Goal: Check status: Check status

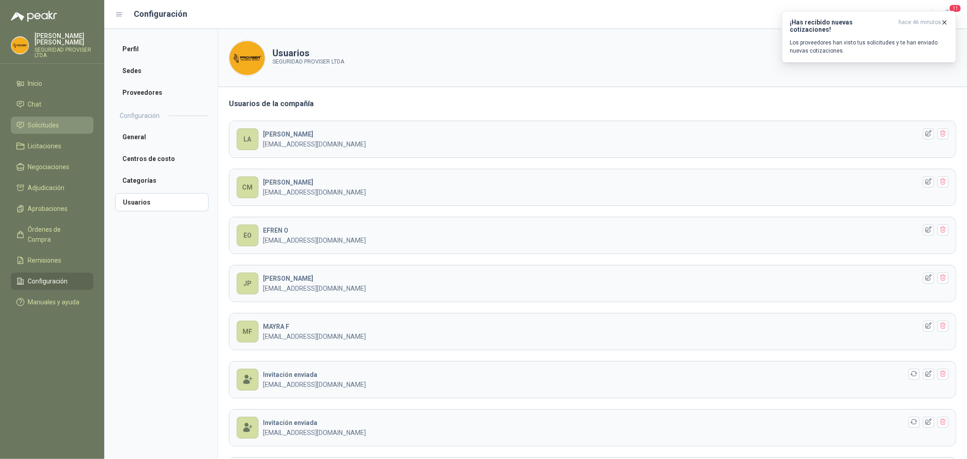
click at [55, 125] on span "Solicitudes" at bounding box center [43, 125] width 31 height 10
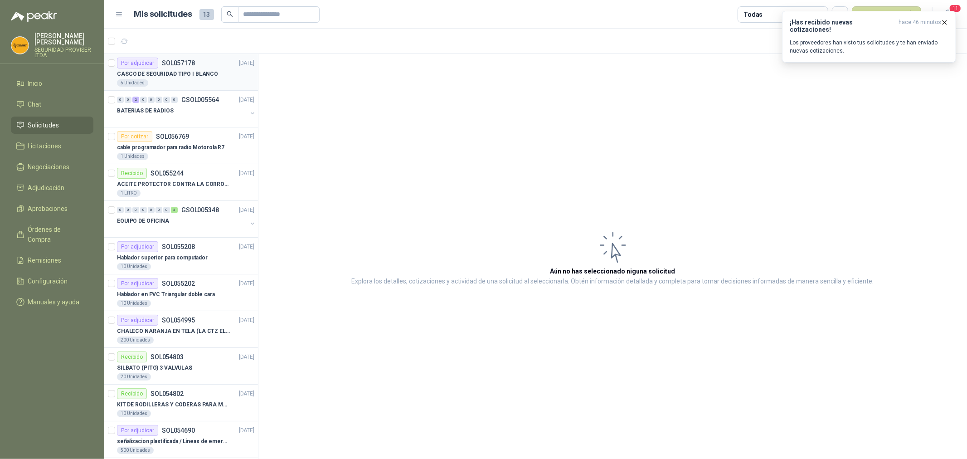
click at [216, 84] on div "5 Unidades" at bounding box center [185, 82] width 137 height 7
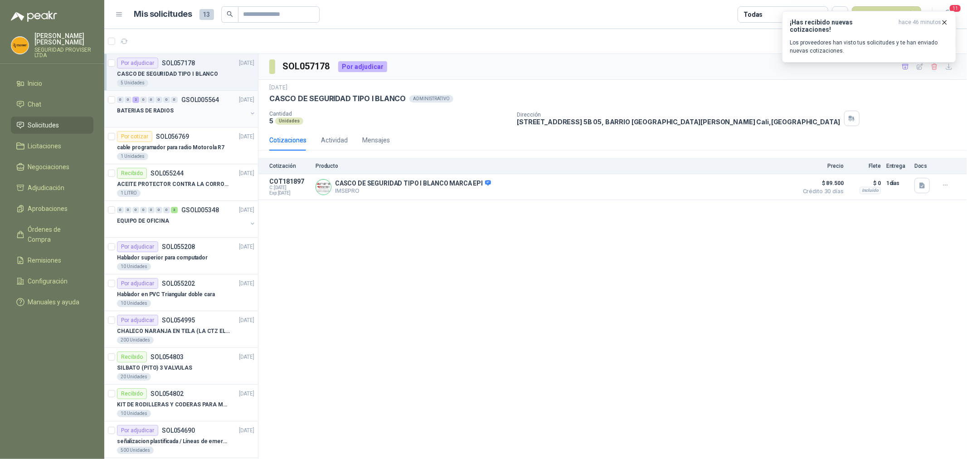
click at [215, 118] on div at bounding box center [182, 119] width 130 height 7
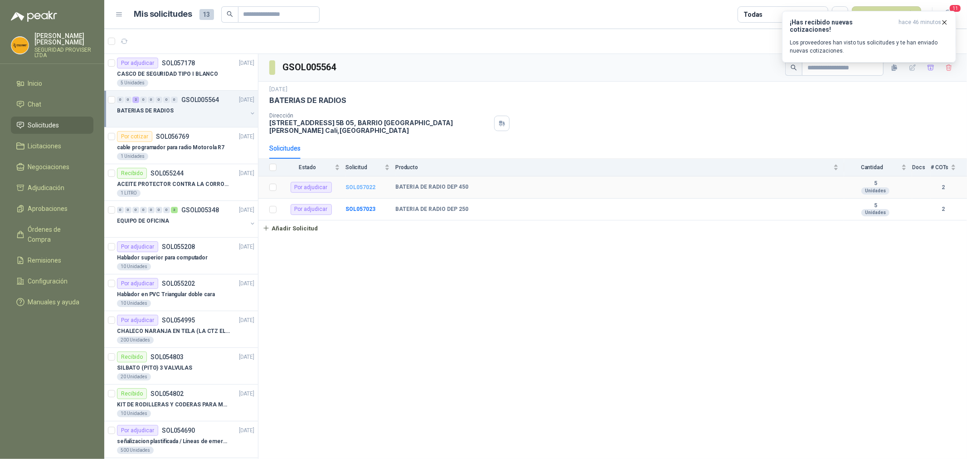
click at [348, 187] on b "SOL057022" at bounding box center [361, 187] width 30 height 6
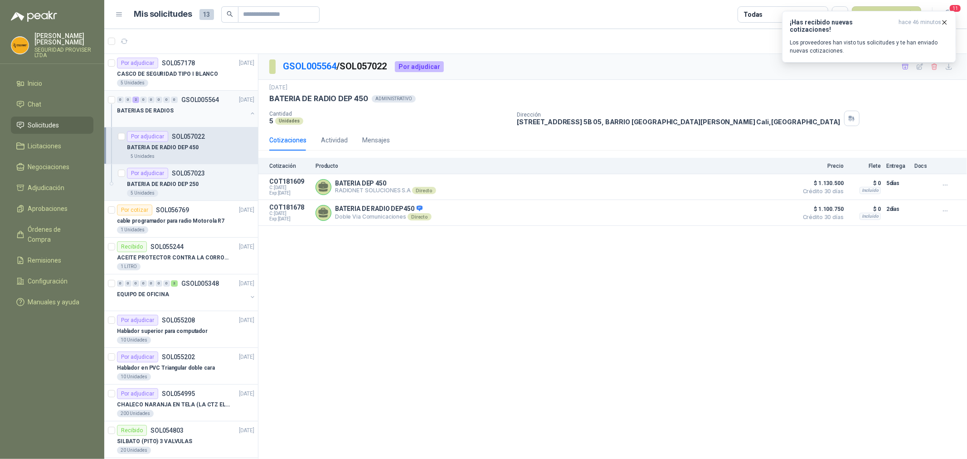
click at [171, 116] on div at bounding box center [182, 119] width 130 height 7
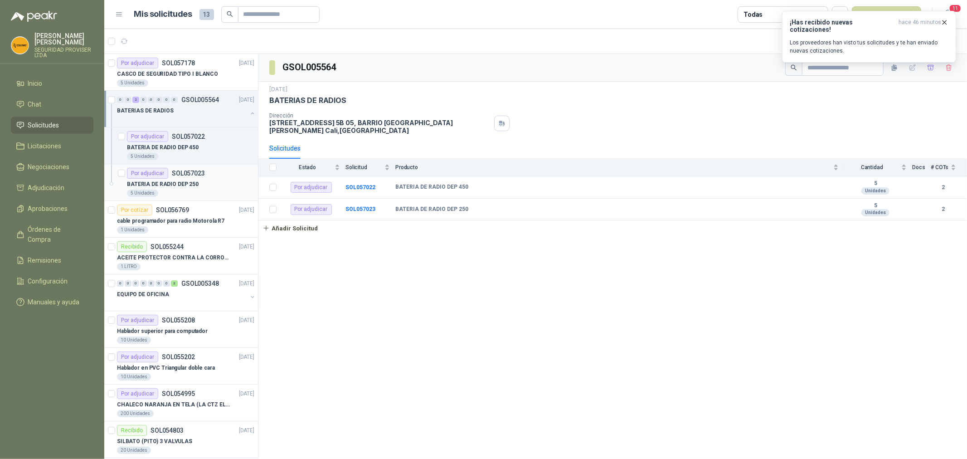
click at [211, 186] on div "BATERIA DE RADIO DEP 250" at bounding box center [190, 184] width 127 height 11
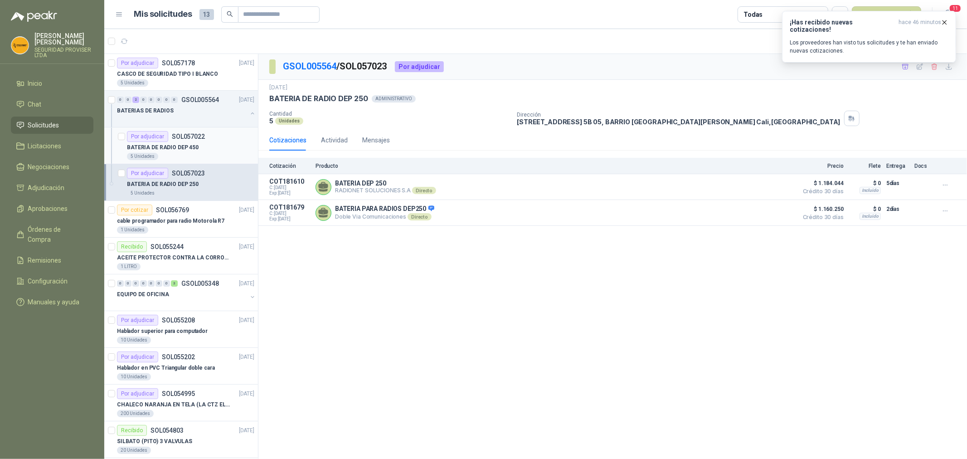
click at [210, 153] on div "5 Unidades" at bounding box center [190, 156] width 127 height 7
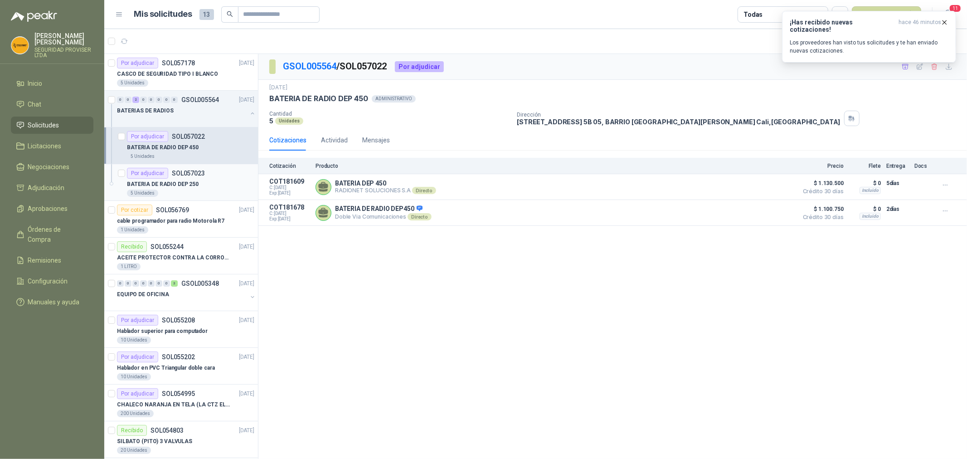
click at [210, 182] on div "BATERIA DE RADIO DEP 250" at bounding box center [190, 184] width 127 height 11
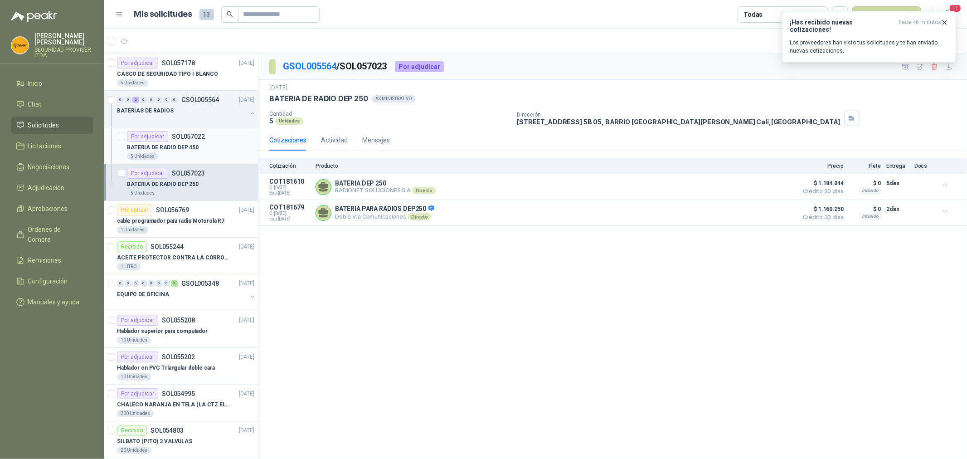
click at [214, 130] on article "Por adjudicar SOL057022 BATERIA DE RADIO DEP 450 5 Unidades" at bounding box center [181, 145] width 154 height 37
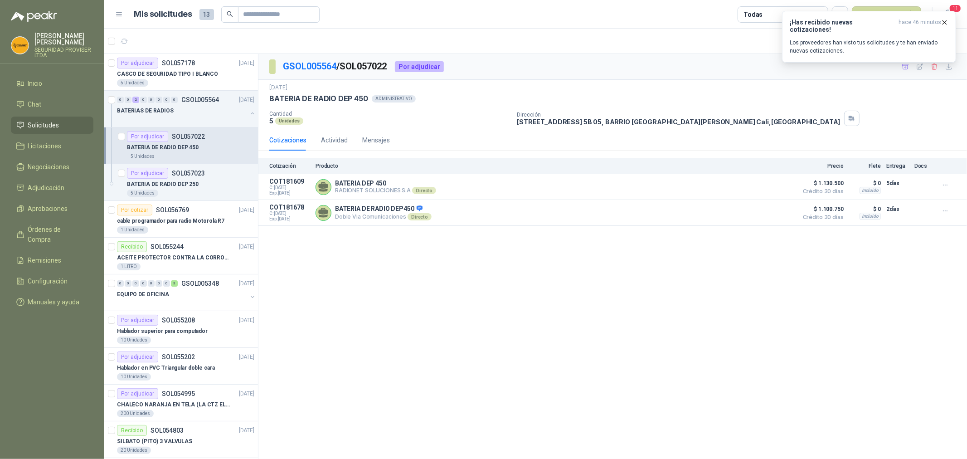
click at [63, 125] on li "Solicitudes" at bounding box center [52, 125] width 72 height 10
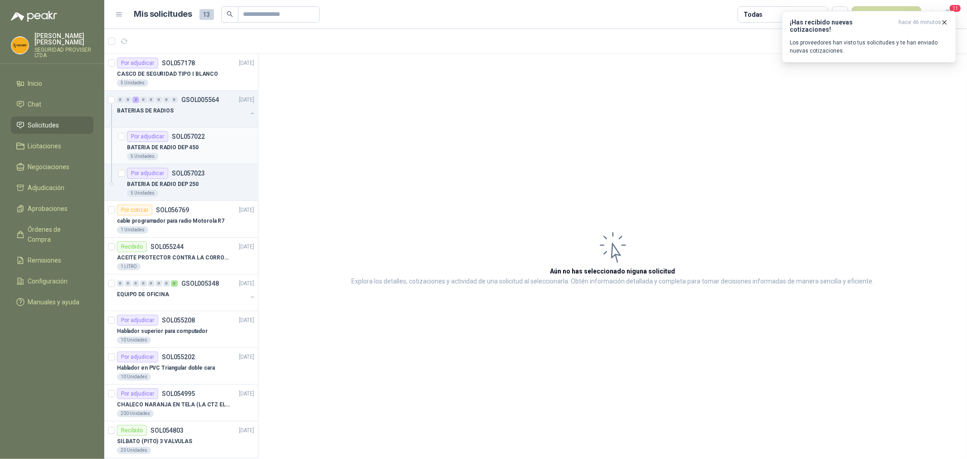
click at [221, 146] on div "BATERIA DE RADIO DEP 450" at bounding box center [190, 147] width 127 height 11
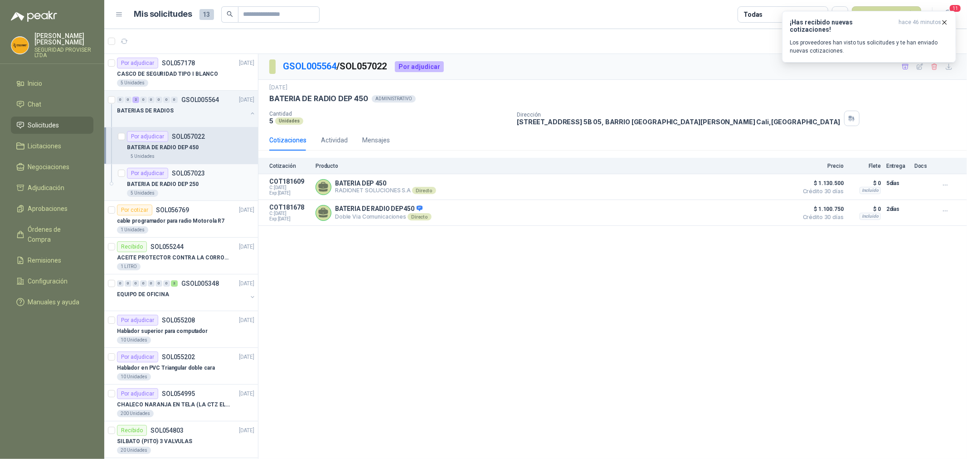
click at [209, 184] on div "BATERIA DE RADIO DEP 250" at bounding box center [190, 184] width 127 height 11
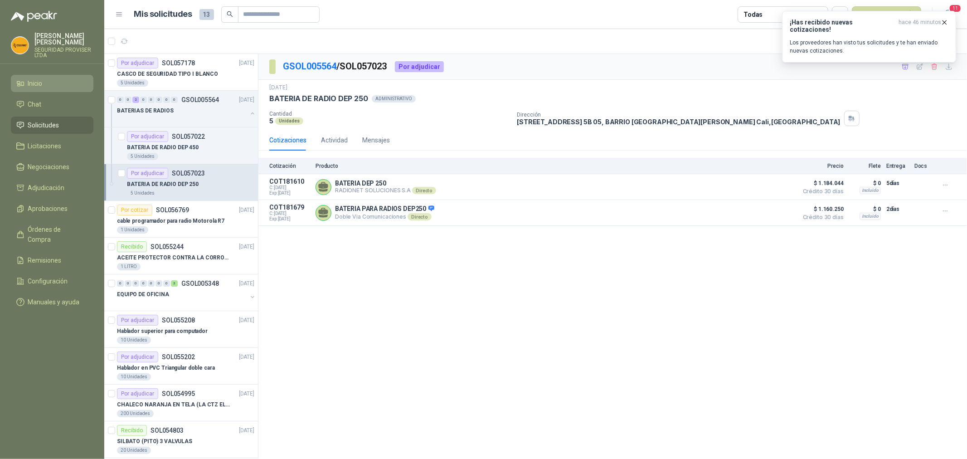
click at [55, 87] on li "Inicio" at bounding box center [52, 83] width 72 height 10
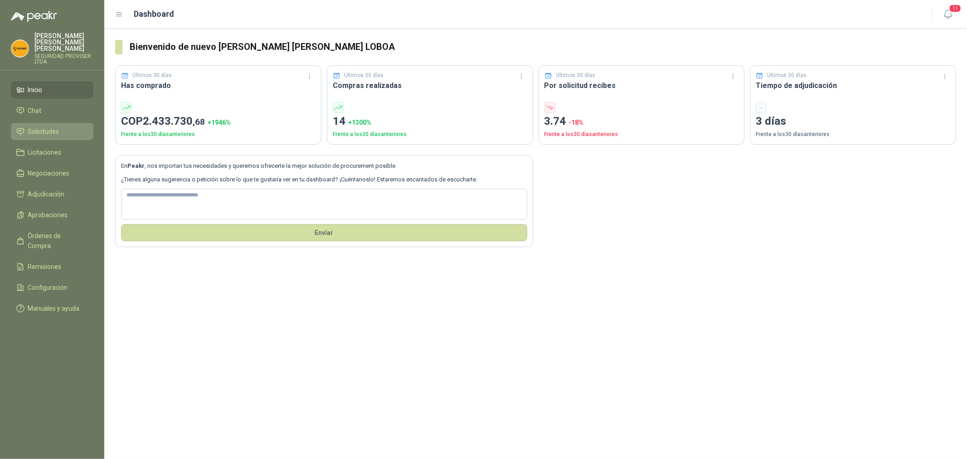
click at [68, 127] on li "Solicitudes" at bounding box center [52, 132] width 72 height 10
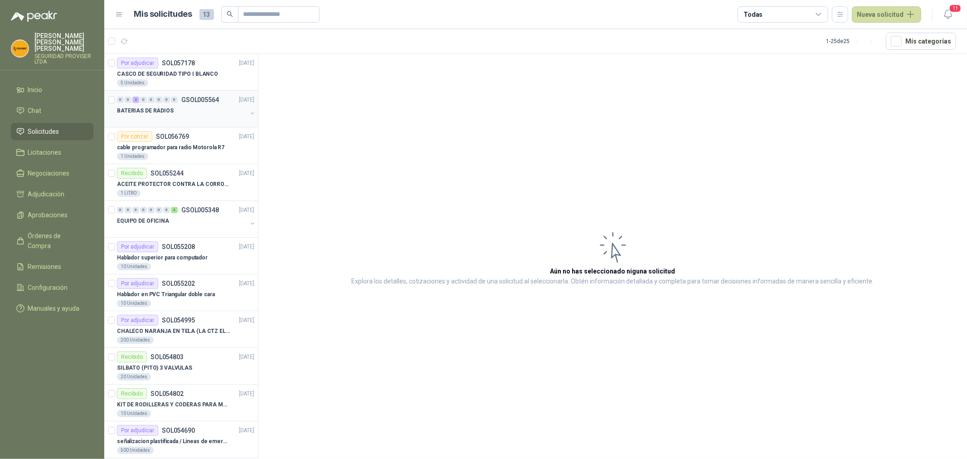
click at [208, 112] on div "BATERIAS DE RADIOS" at bounding box center [182, 110] width 130 height 11
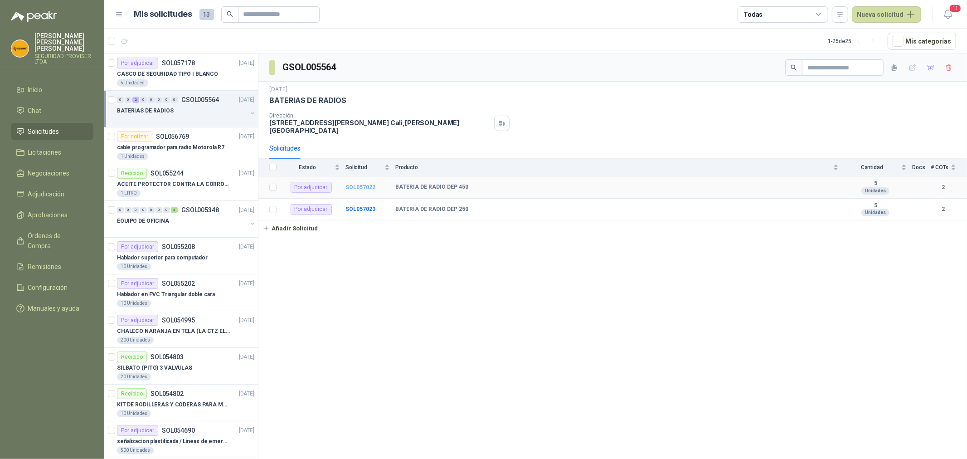
click at [362, 190] on b "SOL057022" at bounding box center [361, 187] width 30 height 6
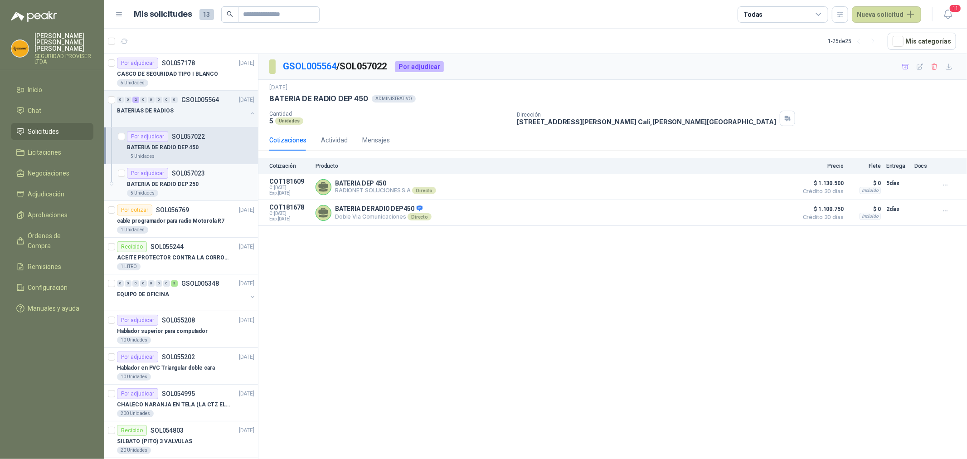
click at [219, 180] on div "BATERIA DE RADIO DEP 250" at bounding box center [190, 184] width 127 height 11
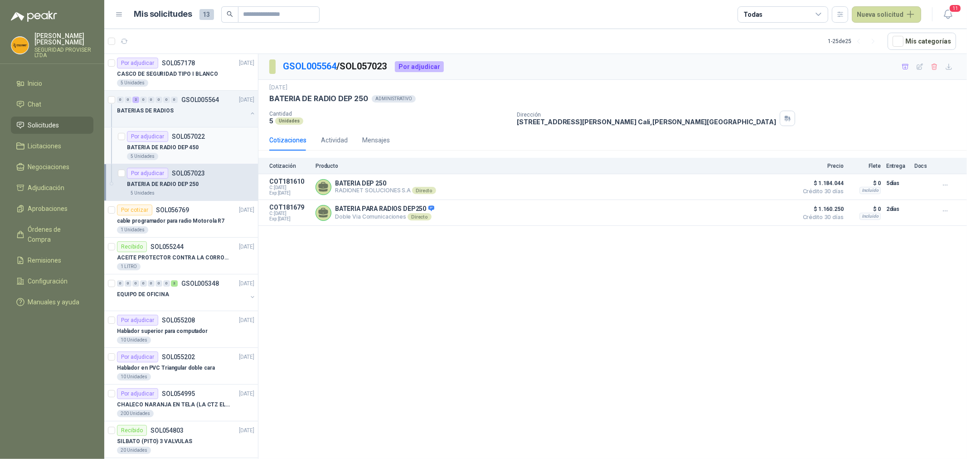
click at [206, 156] on div "5 Unidades" at bounding box center [190, 156] width 127 height 7
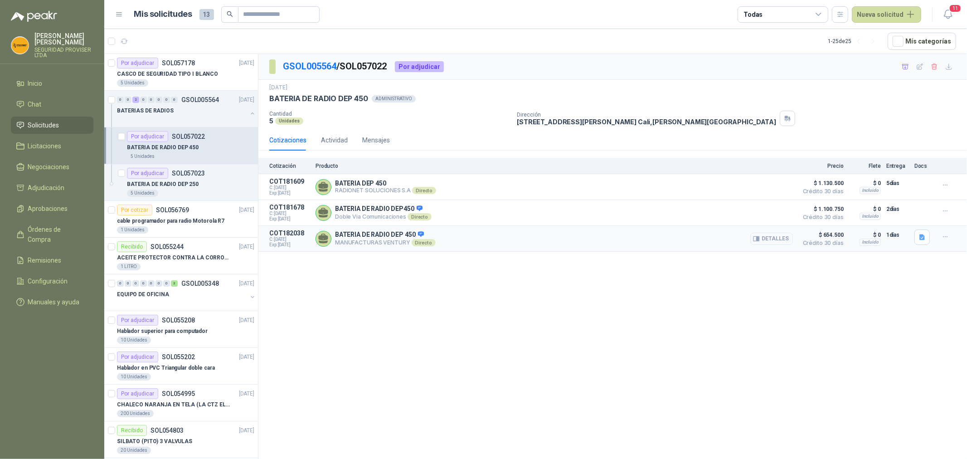
click at [783, 241] on button "Detalles" at bounding box center [771, 239] width 43 height 12
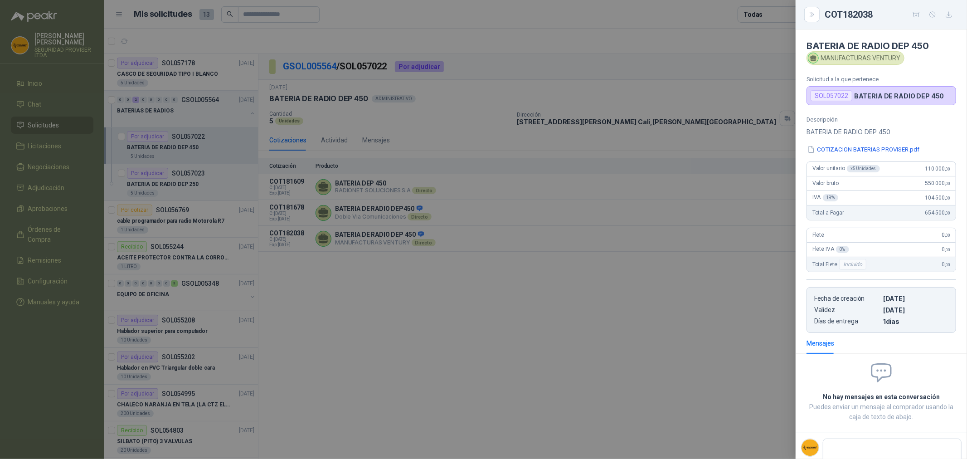
click at [735, 292] on div at bounding box center [483, 229] width 967 height 459
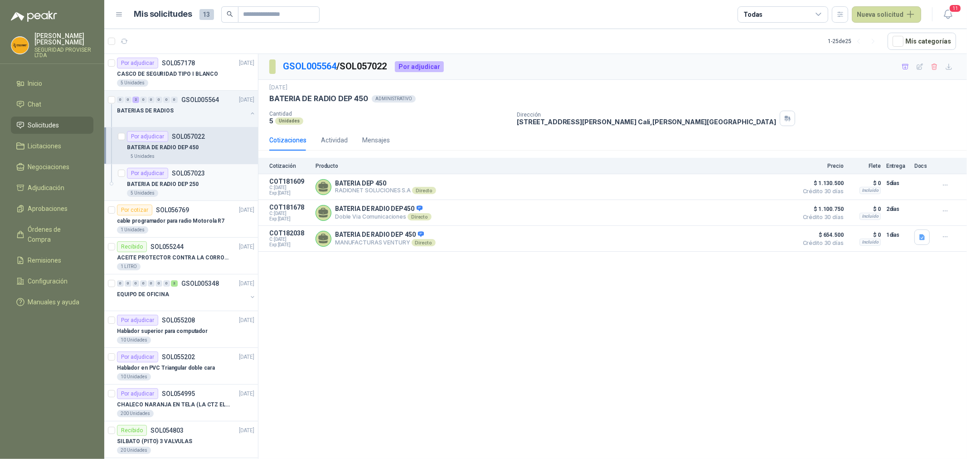
click at [205, 190] on div "5 Unidades" at bounding box center [190, 193] width 127 height 7
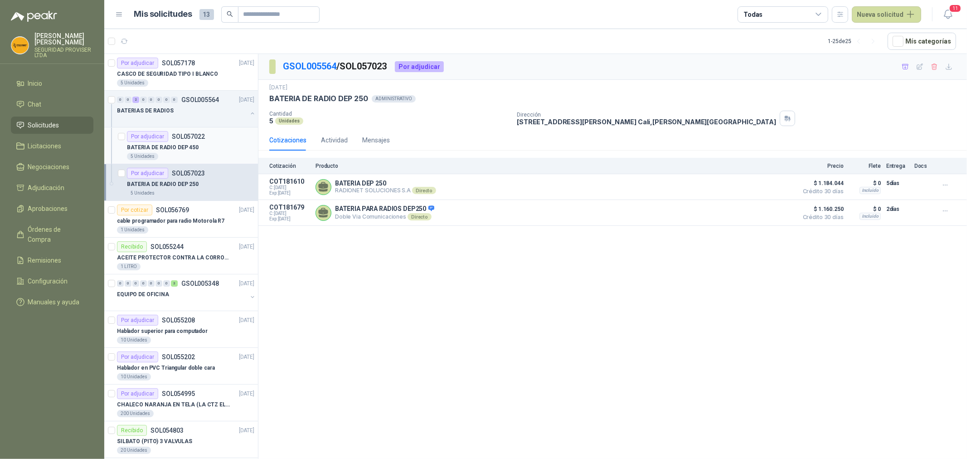
click at [212, 154] on div "5 Unidades" at bounding box center [190, 156] width 127 height 7
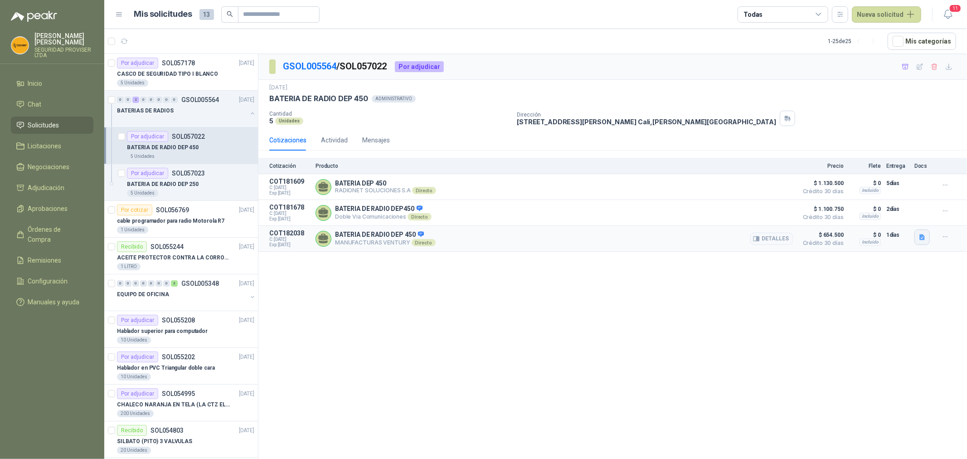
click at [922, 239] on icon "button" at bounding box center [922, 237] width 5 height 6
click at [859, 219] on button "COTIZACION BATERIAS PROVISER.pdf" at bounding box center [867, 218] width 114 height 10
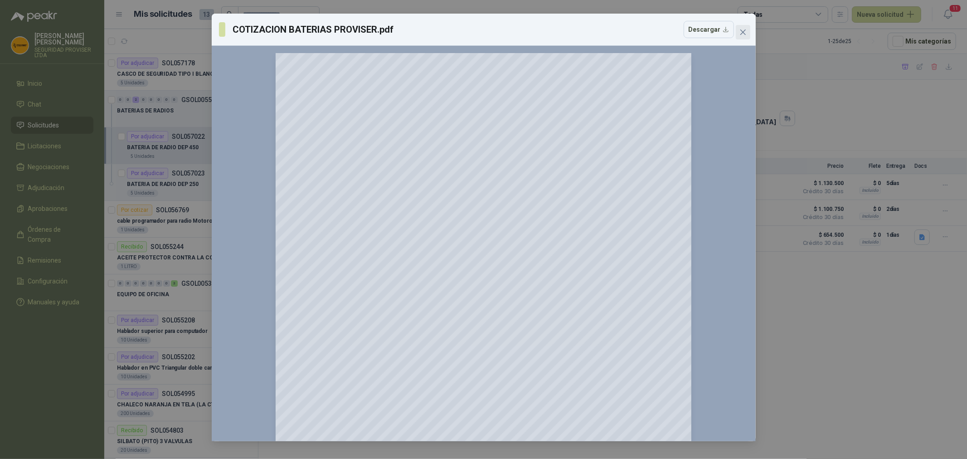
click at [744, 32] on icon "close" at bounding box center [743, 32] width 7 height 7
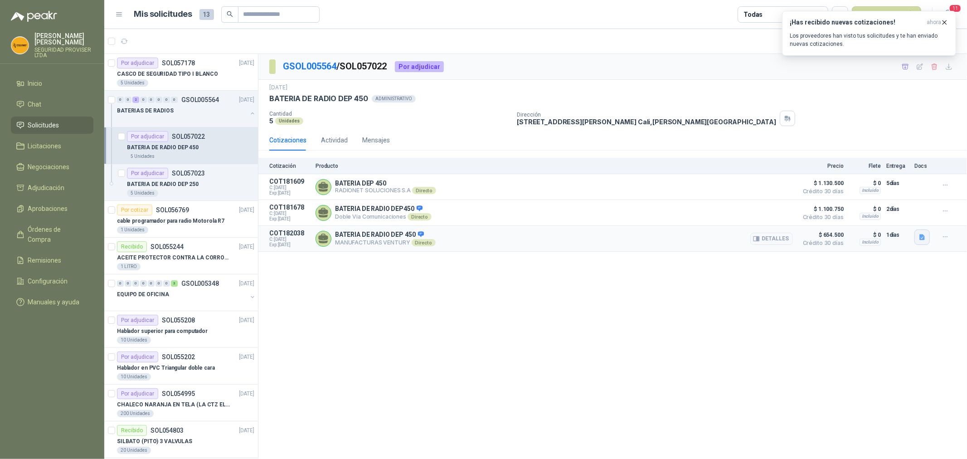
click at [923, 240] on icon "button" at bounding box center [922, 237] width 5 height 6
click at [877, 218] on button "COTIZACION BATERIAS PROVISER.pdf" at bounding box center [867, 218] width 114 height 10
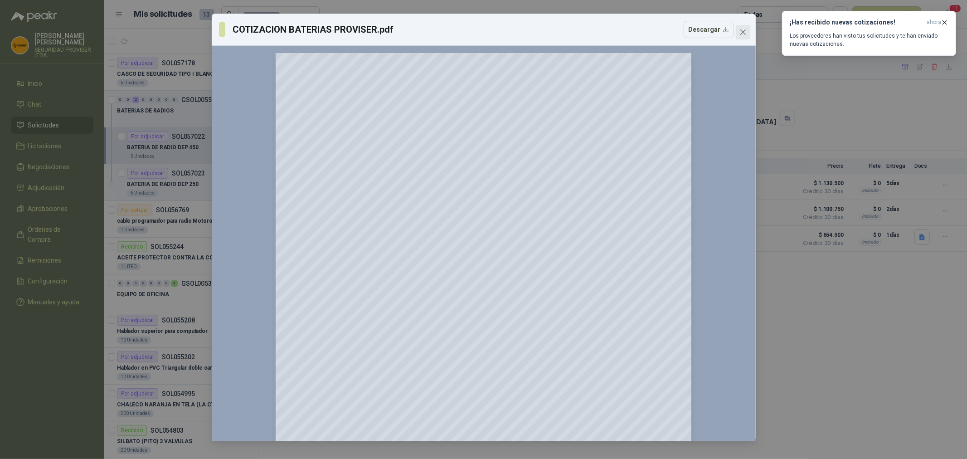
click at [742, 32] on icon "close" at bounding box center [743, 32] width 7 height 7
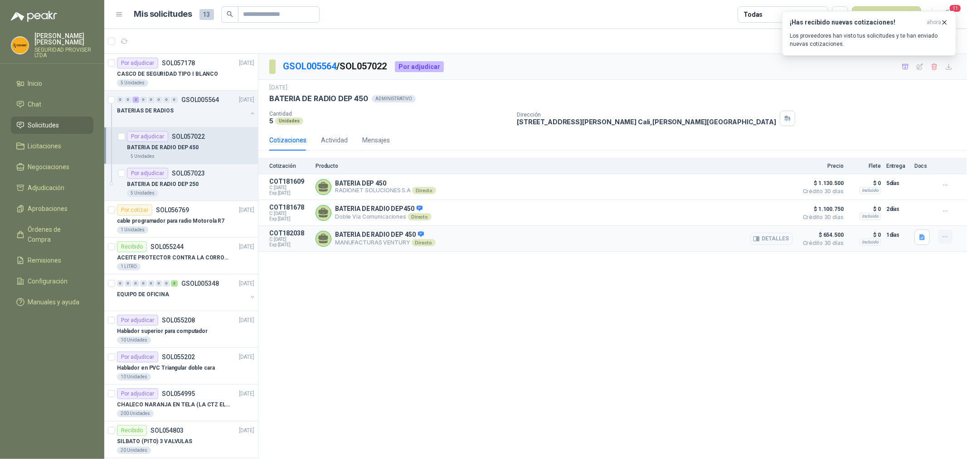
click at [948, 237] on icon "button" at bounding box center [946, 237] width 8 height 8
click at [955, 217] on icon "button" at bounding box center [956, 217] width 7 height 7
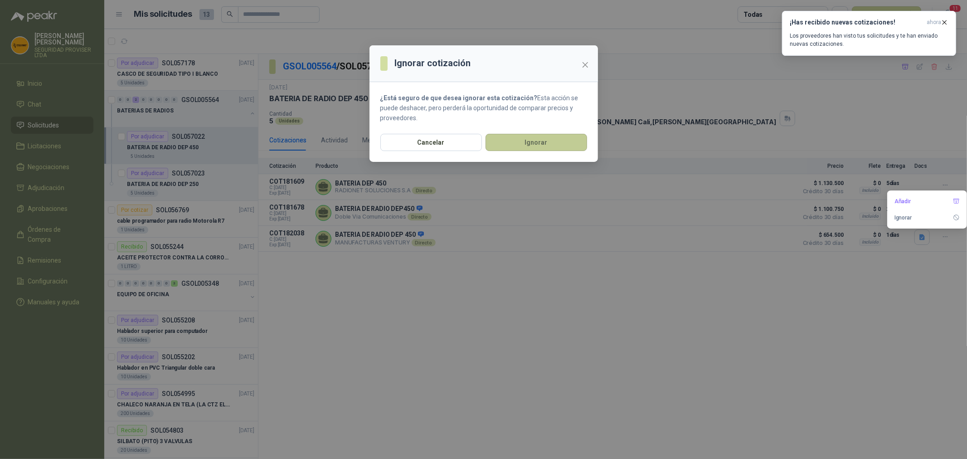
click at [500, 143] on button "Ignorar" at bounding box center [537, 142] width 102 height 17
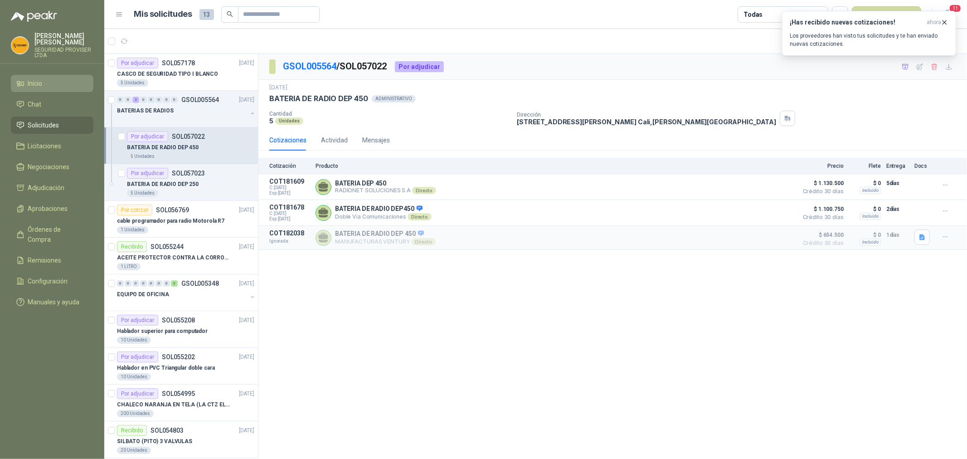
click at [43, 82] on li "Inicio" at bounding box center [52, 83] width 72 height 10
